Goal: Information Seeking & Learning: Learn about a topic

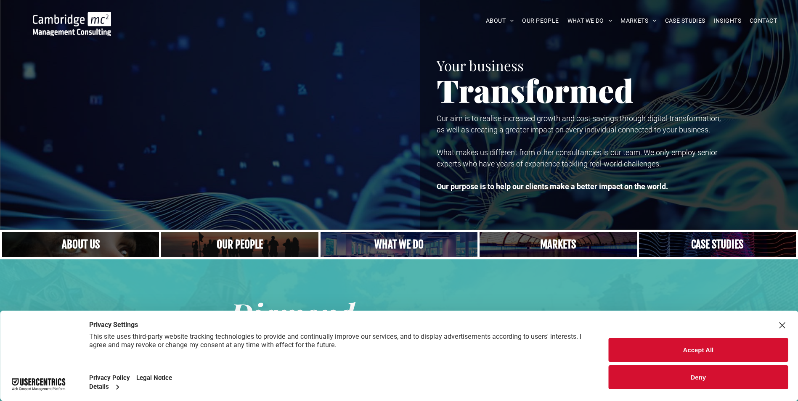
click at [685, 339] on button "Accept All" at bounding box center [697, 350] width 179 height 24
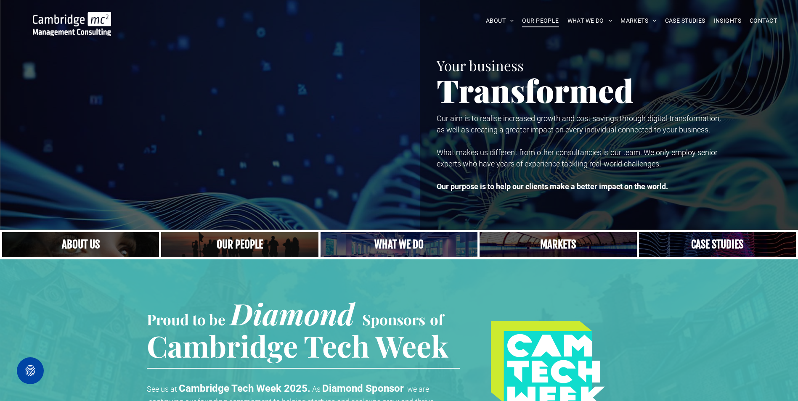
click at [538, 23] on span "OUR PEOPLE" at bounding box center [540, 20] width 37 height 13
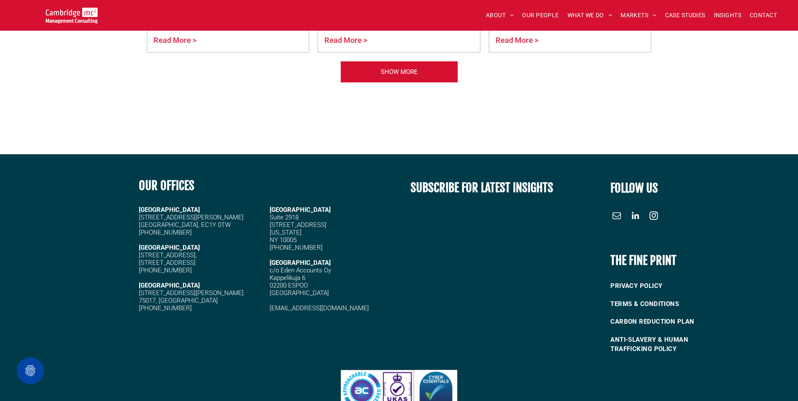
scroll to position [3598, 0]
